Goal: Information Seeking & Learning: Compare options

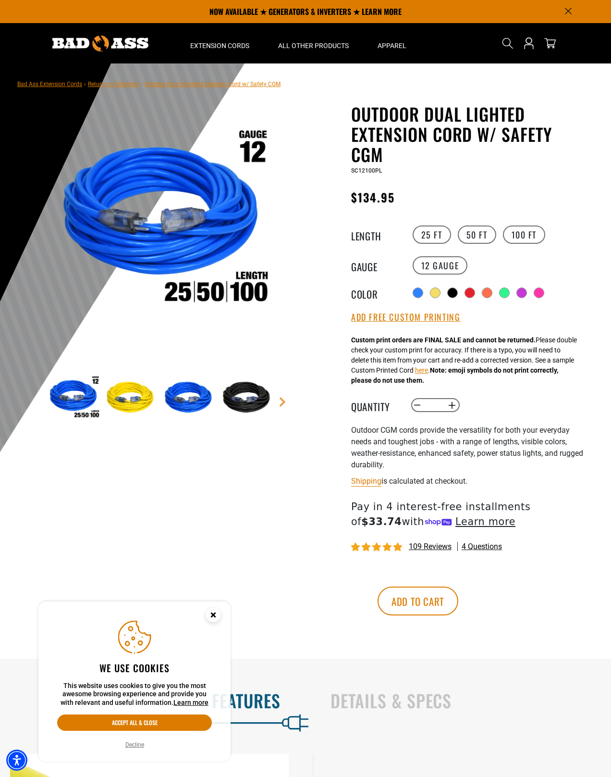
click at [251, 296] on img at bounding box center [162, 222] width 232 height 232
click at [533, 234] on label "100 FT" at bounding box center [524, 234] width 43 height 18
click at [448, 266] on label "12 Gauge" at bounding box center [440, 265] width 55 height 18
click at [420, 295] on div at bounding box center [418, 293] width 10 height 10
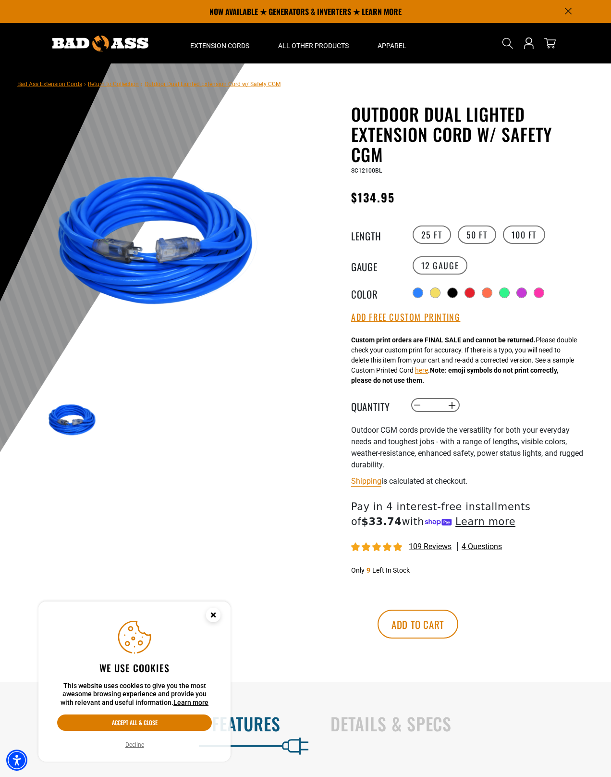
click at [437, 296] on div at bounding box center [436, 293] width 10 height 10
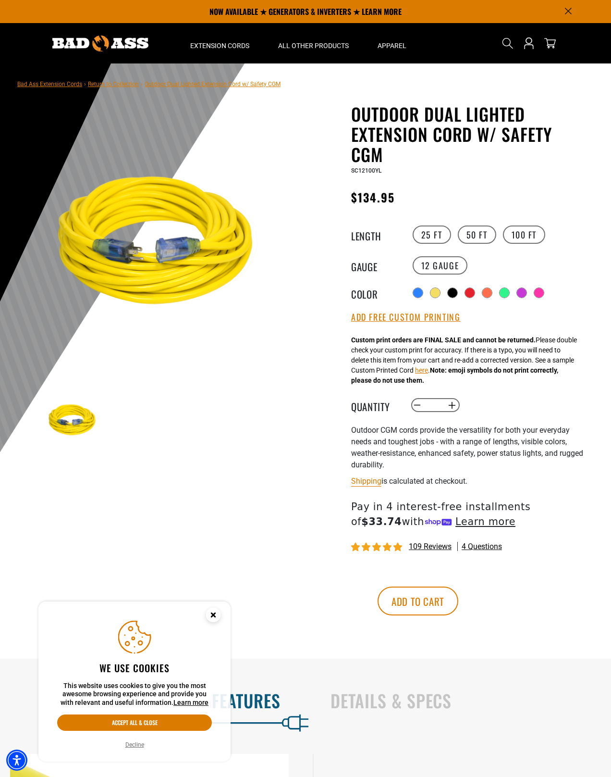
click at [475, 289] on div at bounding box center [470, 293] width 10 height 10
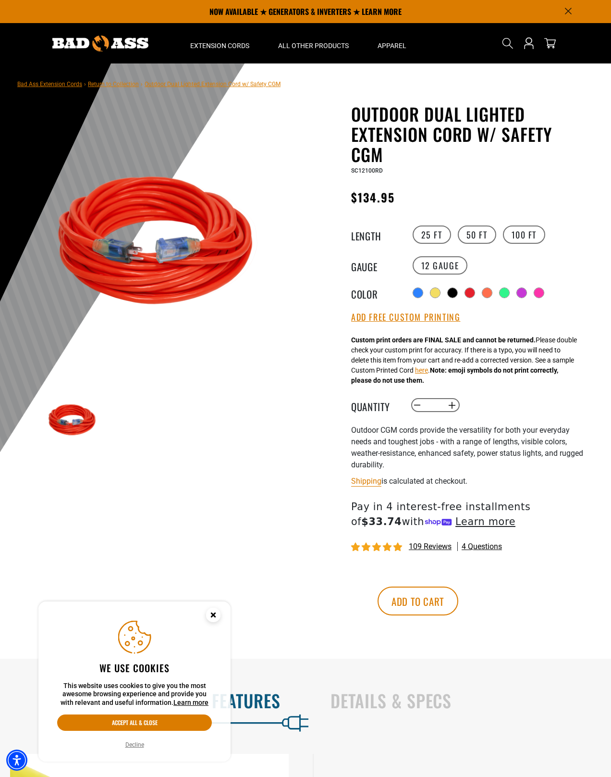
click at [510, 288] on div at bounding box center [505, 293] width 10 height 10
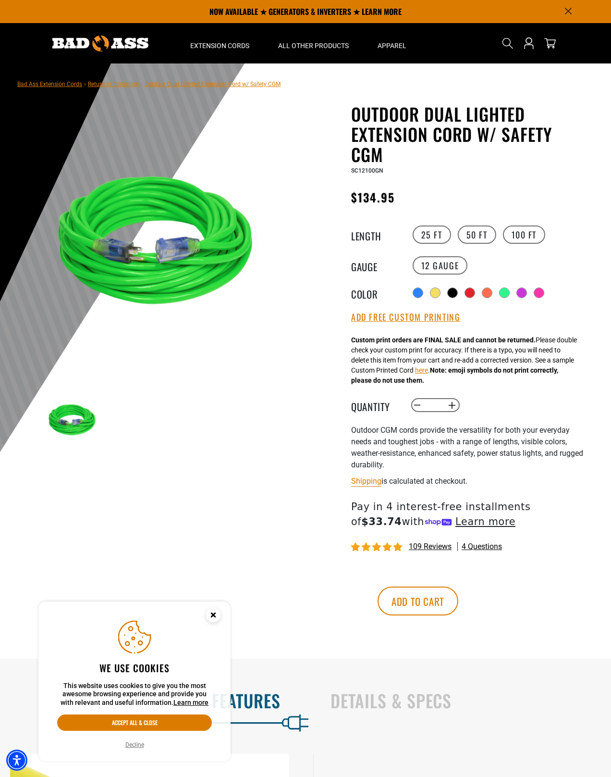
click at [534, 293] on label "Radio button" at bounding box center [539, 292] width 11 height 11
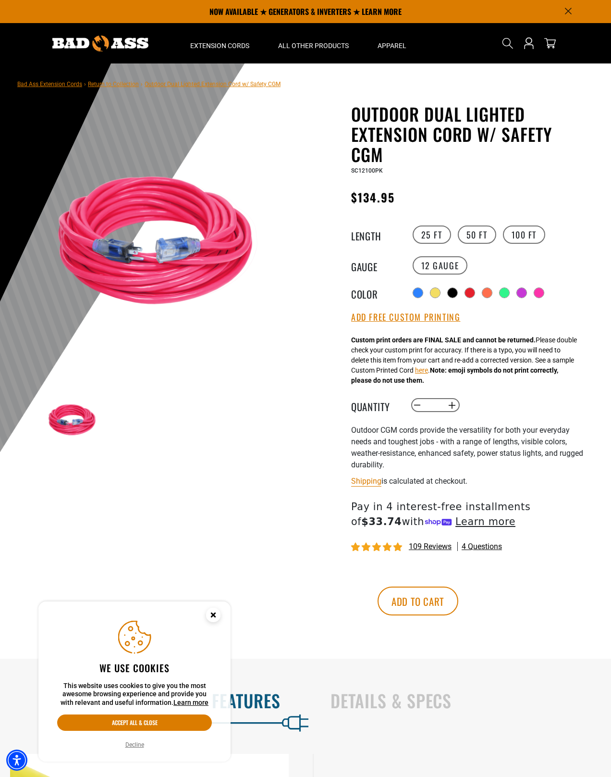
click at [553, 293] on div "Radio button Radio button Radio button Radio button Radio button Radio button" at bounding box center [499, 292] width 177 height 15
click at [522, 289] on div at bounding box center [522, 293] width 10 height 10
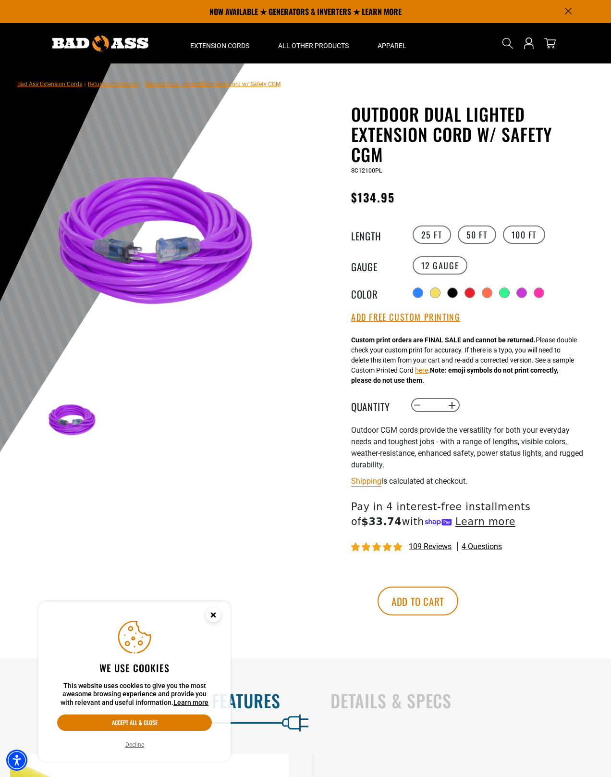
click at [418, 291] on div at bounding box center [418, 293] width 10 height 10
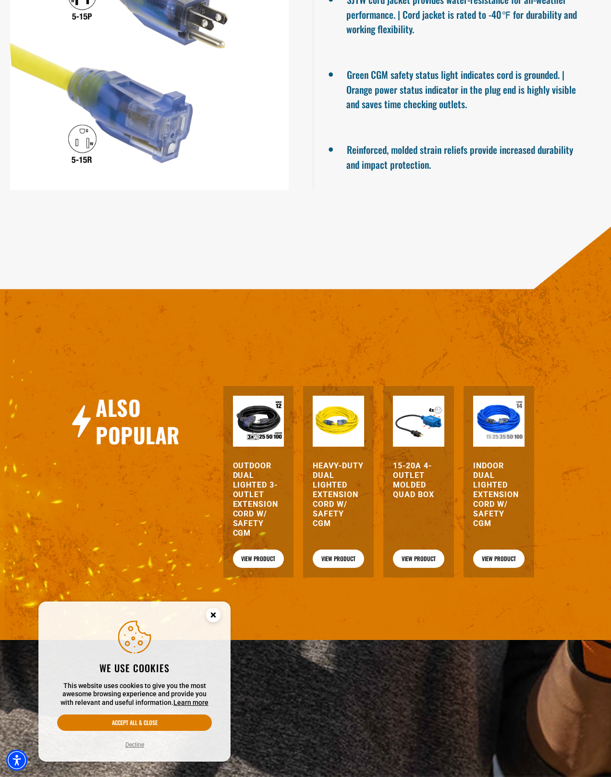
scroll to position [866, 0]
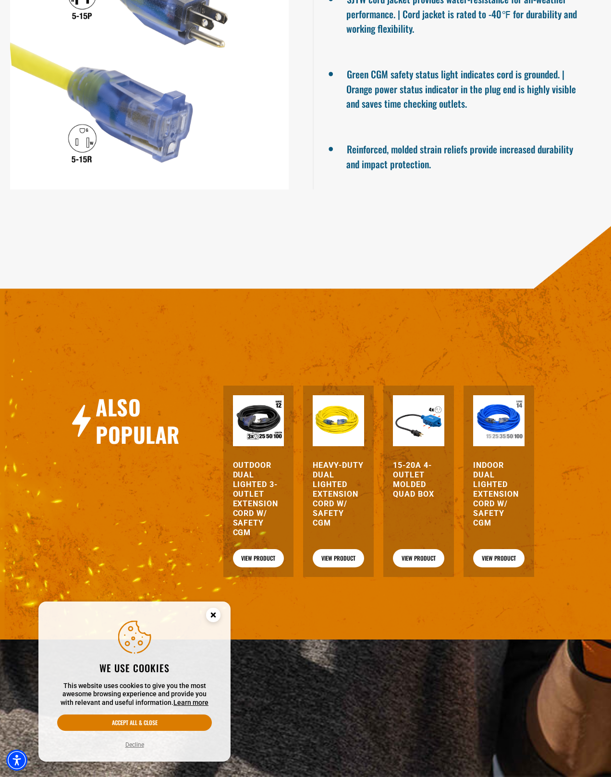
click at [269, 516] on h3 "Outdoor Dual Lighted 3-Outlet Extension Cord w/ Safety CGM" at bounding box center [258, 499] width 51 height 77
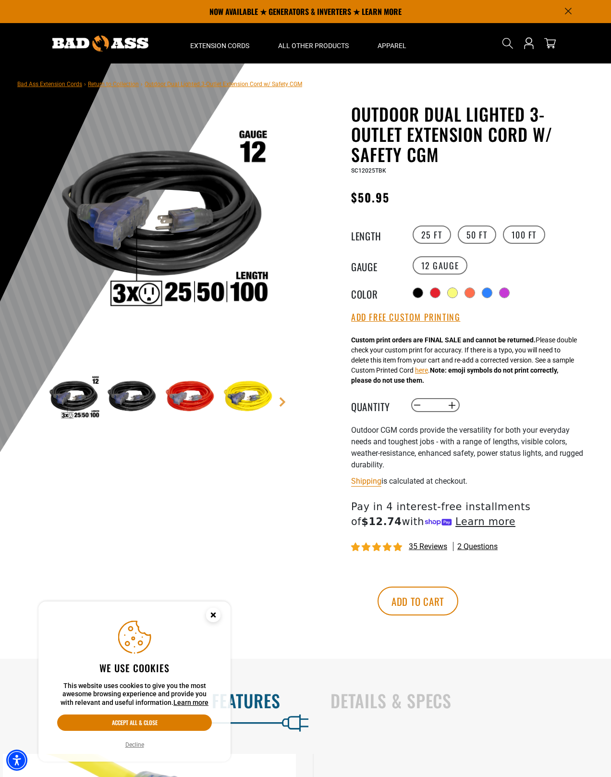
click at [257, 291] on img at bounding box center [162, 222] width 232 height 232
click at [537, 230] on label "100 FT" at bounding box center [524, 234] width 43 height 18
